Goal: Task Accomplishment & Management: Use online tool/utility

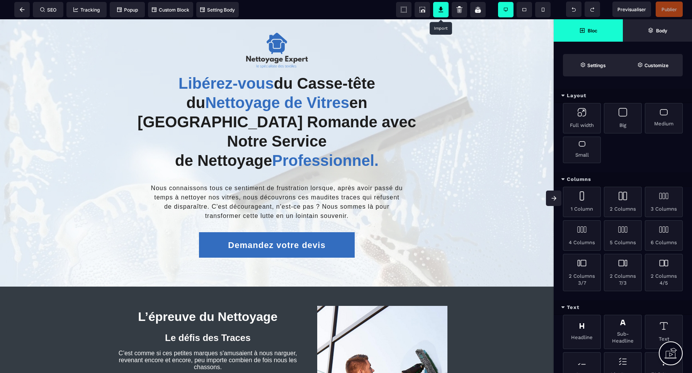
scroll to position [1, 0]
click at [444, 12] on icon at bounding box center [441, 10] width 8 height 8
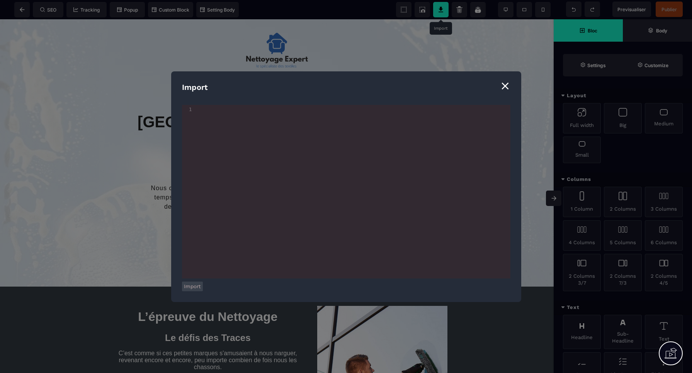
scroll to position [0, 0]
drag, startPoint x: 507, startPoint y: 87, endPoint x: 502, endPoint y: 27, distance: 60.5
click at [507, 87] on div "⨯" at bounding box center [505, 85] width 10 height 15
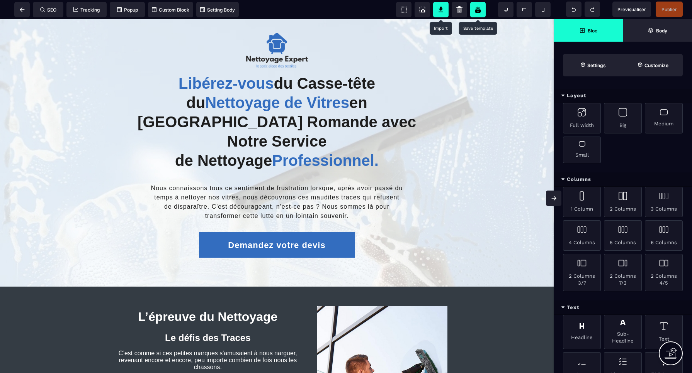
click at [478, 12] on icon at bounding box center [478, 11] width 2 height 0
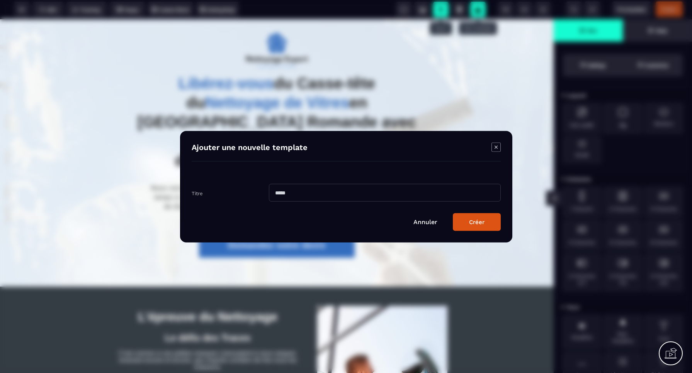
click at [304, 195] on input "Modal window" at bounding box center [385, 193] width 232 height 18
type input "********"
click at [480, 224] on div "Créer" at bounding box center [476, 222] width 15 height 7
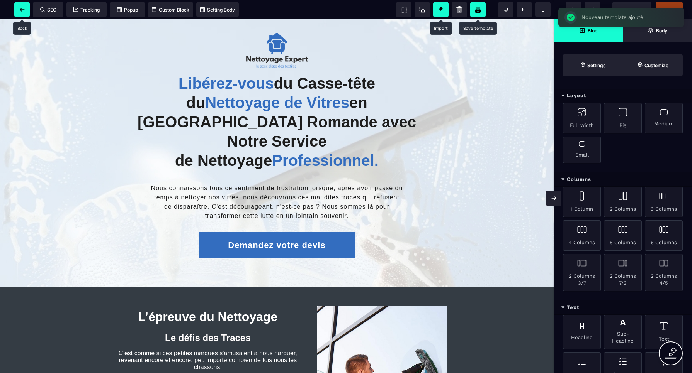
click at [22, 11] on icon at bounding box center [22, 9] width 5 height 5
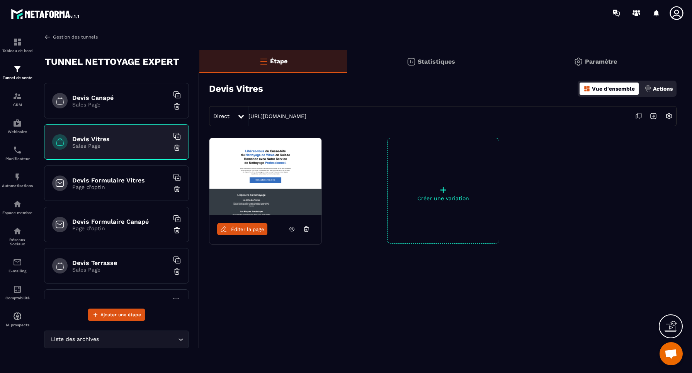
click at [60, 37] on link "Gestion des tunnels" at bounding box center [71, 37] width 54 height 7
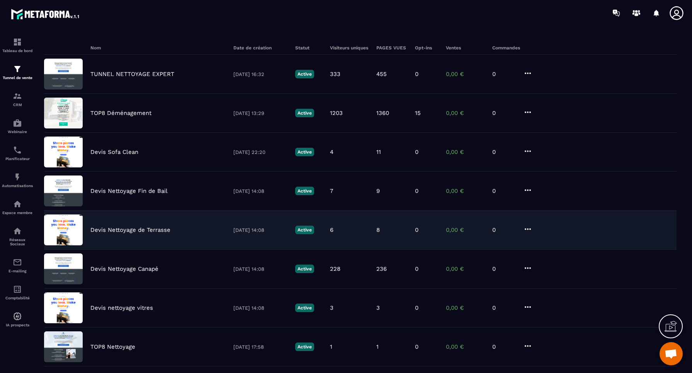
scroll to position [53, 0]
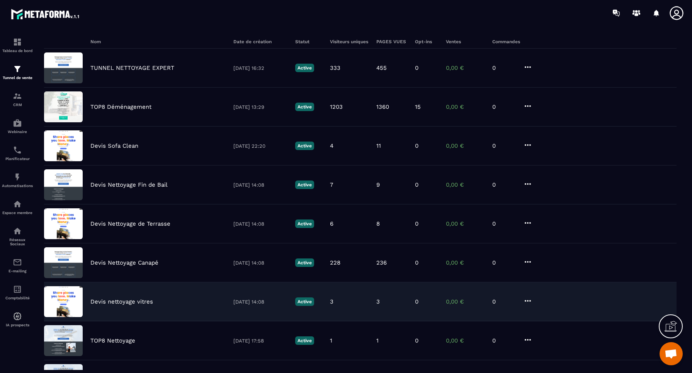
click at [129, 302] on p "Devis nettoyage vitres" at bounding box center [121, 302] width 63 height 7
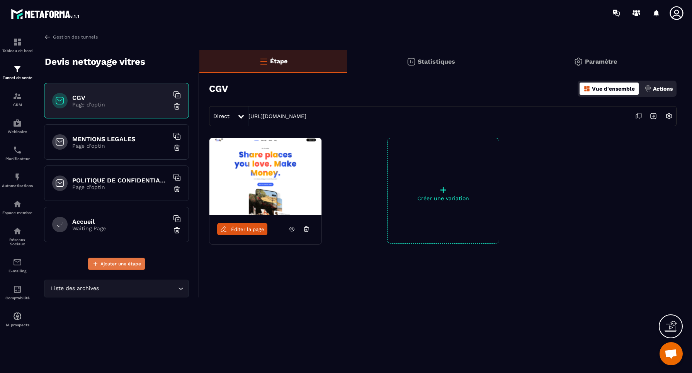
click at [114, 265] on span "Ajouter une étape" at bounding box center [120, 264] width 41 height 8
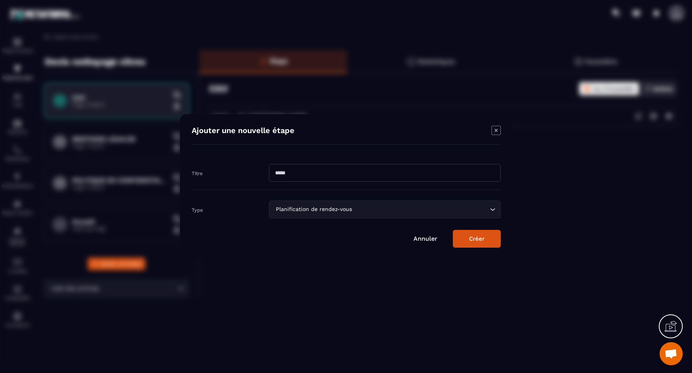
click at [304, 209] on div "Planification de rendez-vous" at bounding box center [380, 209] width 215 height 8
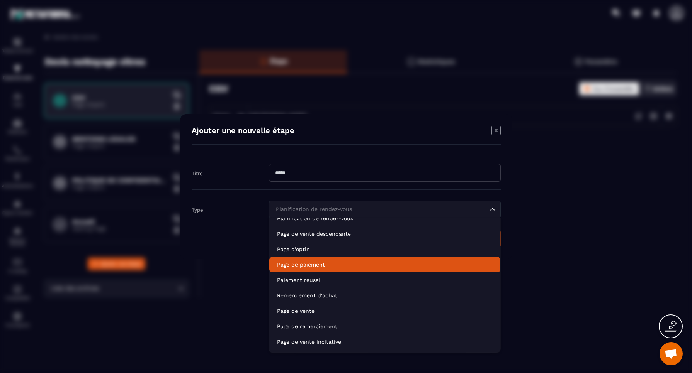
scroll to position [12, 0]
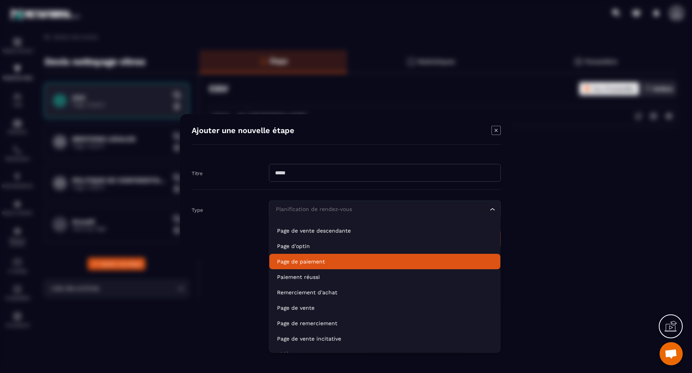
click at [299, 261] on p "Page de paiement" at bounding box center [384, 262] width 215 height 8
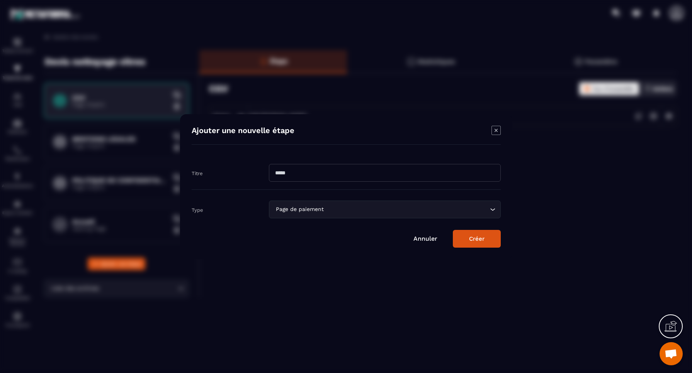
click at [305, 210] on div "Page de paiement" at bounding box center [380, 209] width 215 height 8
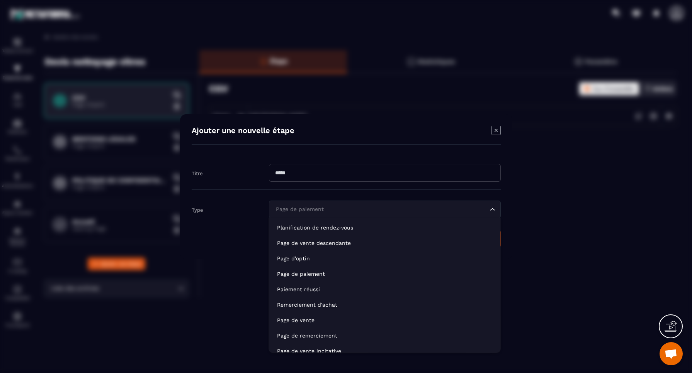
click at [290, 260] on p "Page d'optin" at bounding box center [384, 259] width 215 height 8
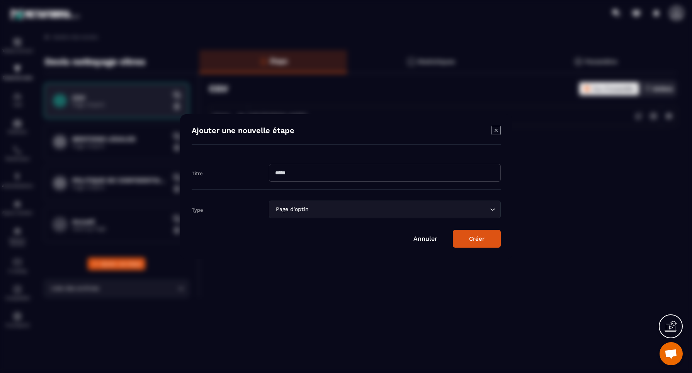
click at [481, 241] on button "Créer" at bounding box center [477, 239] width 48 height 18
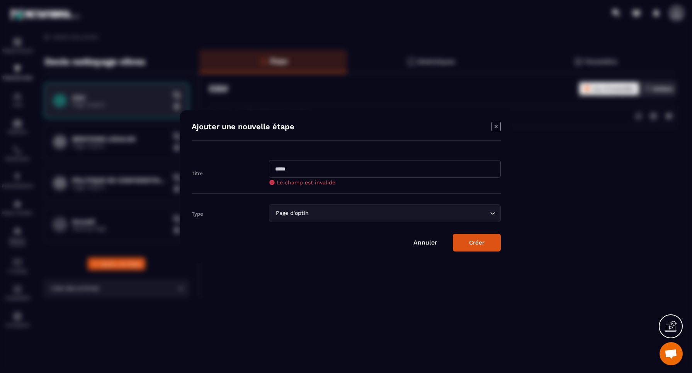
click at [299, 172] on input "Modal window" at bounding box center [385, 169] width 232 height 18
type input "**********"
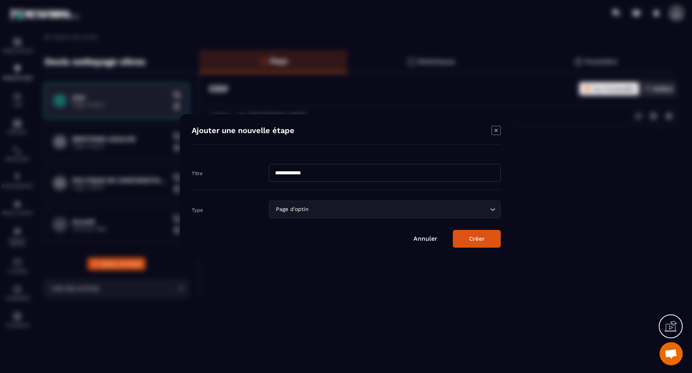
click at [468, 243] on button "Créer" at bounding box center [477, 239] width 48 height 18
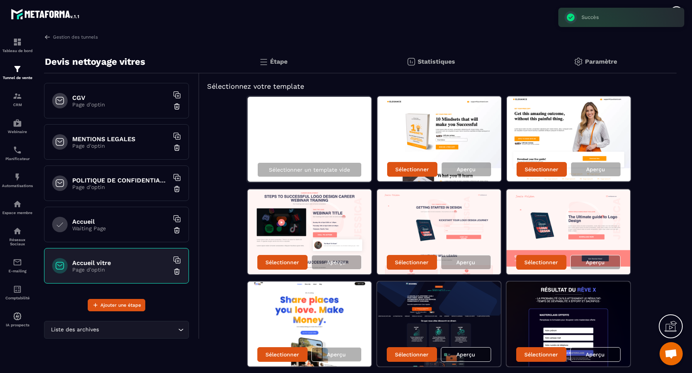
click at [178, 230] on img at bounding box center [177, 231] width 8 height 8
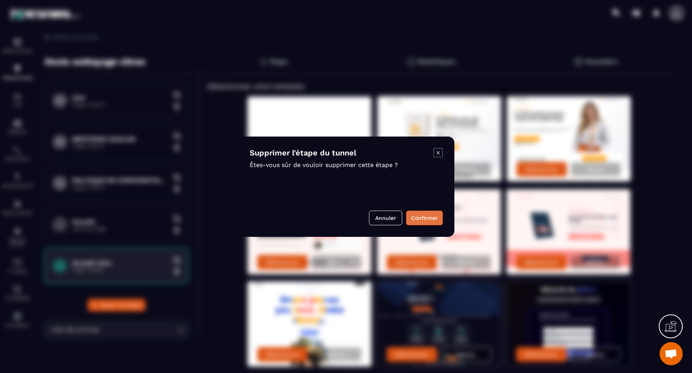
click at [437, 218] on button "Confirmer" at bounding box center [424, 218] width 37 height 15
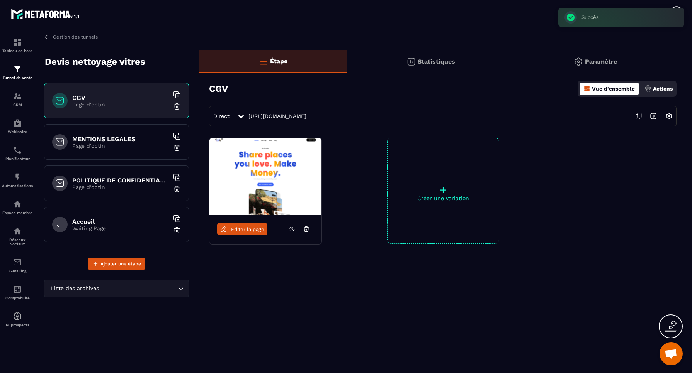
click at [116, 221] on h6 "Accueil" at bounding box center [120, 221] width 97 height 7
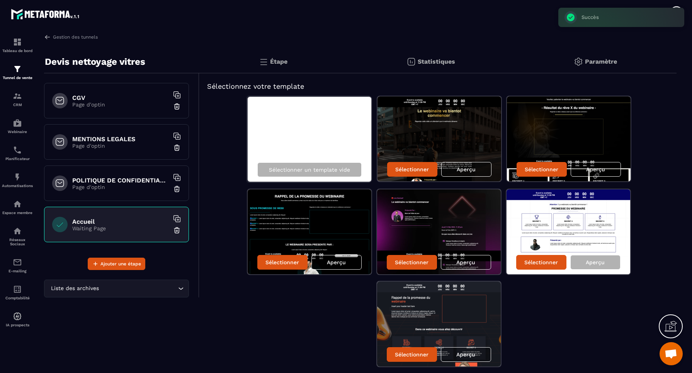
click at [303, 147] on div "Sélectionner un template vide" at bounding box center [309, 139] width 125 height 87
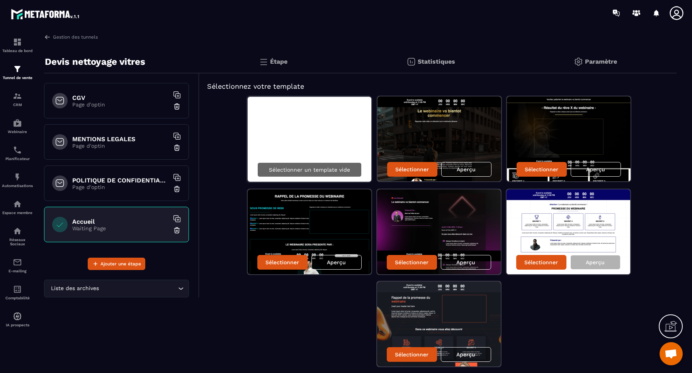
click at [322, 172] on p "Sélectionner un template vide" at bounding box center [309, 170] width 81 height 6
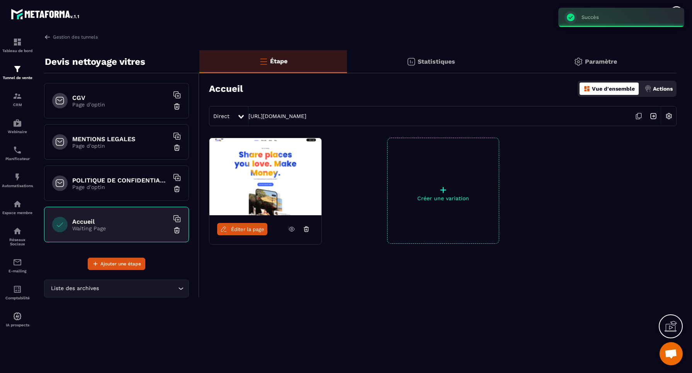
click at [247, 228] on span "Éditer la page" at bounding box center [247, 230] width 33 height 6
